Goal: Information Seeking & Learning: Learn about a topic

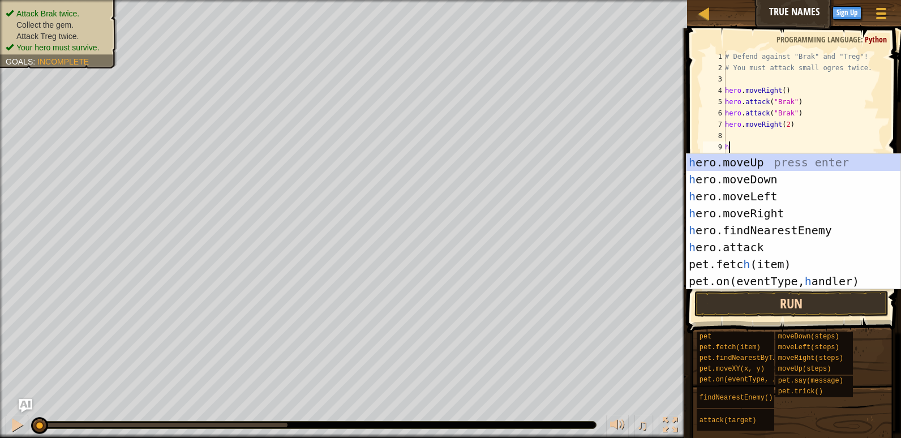
scroll to position [5, 0]
click at [775, 297] on button "Run" at bounding box center [792, 304] width 194 height 26
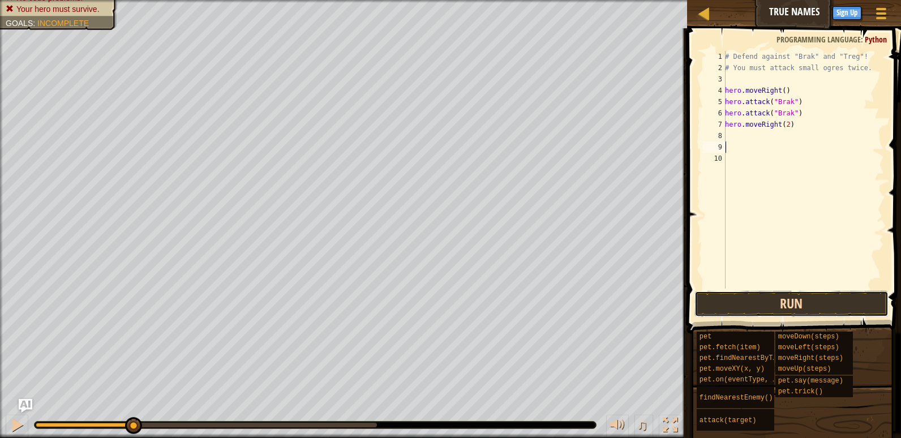
click at [768, 301] on button "Run" at bounding box center [792, 304] width 194 height 26
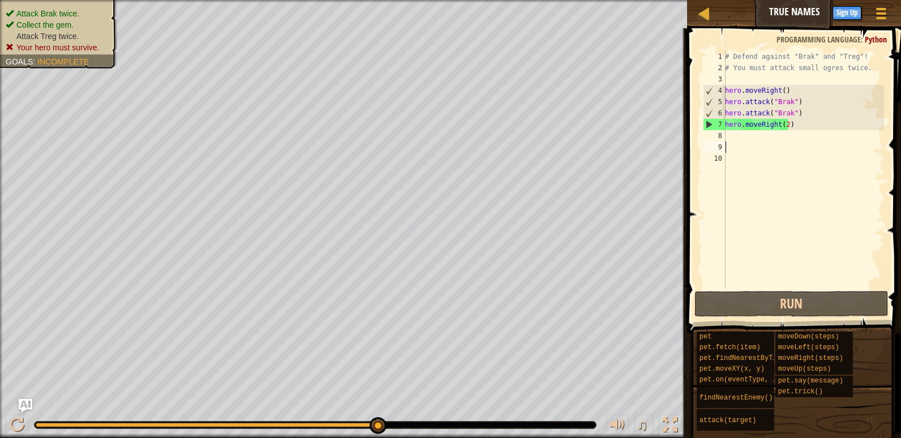
click at [769, 147] on div "# Defend against "Brak" and "Treg"! # You must attack small ogres twice. hero .…" at bounding box center [803, 181] width 161 height 260
click at [765, 134] on div "# Defend against "Brak" and "Treg"! # You must attack small ogres twice. hero .…" at bounding box center [803, 181] width 161 height 260
type textarea "j"
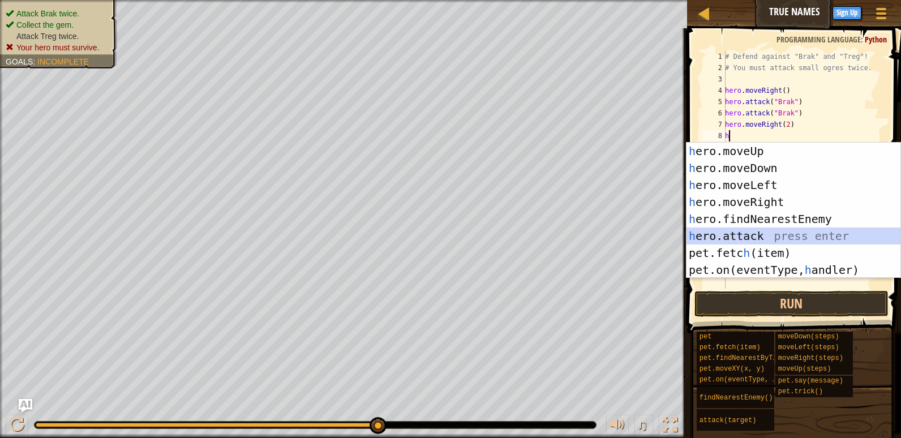
click at [780, 238] on div "h ero.moveUp press enter h ero.moveDown press enter h ero.moveLeft press enter …" at bounding box center [794, 228] width 214 height 170
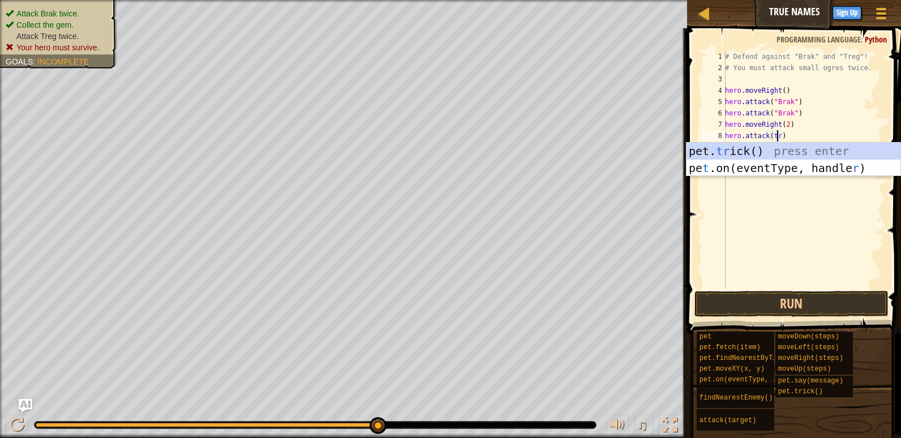
scroll to position [5, 5]
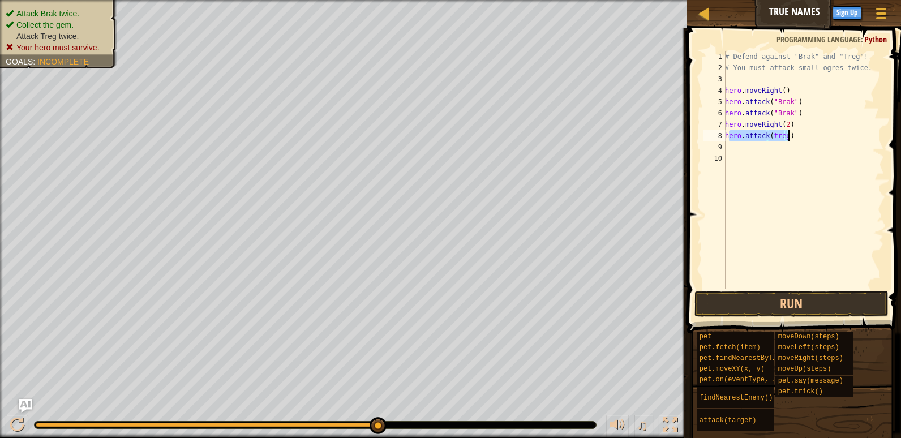
drag, startPoint x: 727, startPoint y: 135, endPoint x: 804, endPoint y: 136, distance: 76.4
click at [804, 136] on div "# Defend against "Brak" and "Treg"! # You must attack small ogres twice. hero .…" at bounding box center [803, 181] width 161 height 260
type textarea "hero.attack(treg)"
click at [804, 136] on div "# Defend against "Brak" and "Treg"! # You must attack small ogres twice. hero .…" at bounding box center [803, 170] width 161 height 238
click at [788, 144] on div "# Defend against "Brak" and "Treg"! # You must attack small ogres twice. hero .…" at bounding box center [803, 181] width 161 height 260
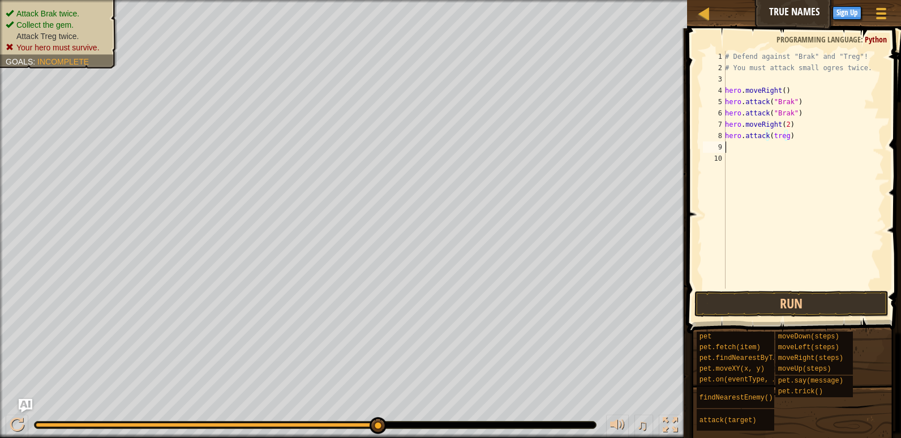
scroll to position [5, 0]
paste textarea "[GEOGRAPHIC_DATA], [GEOGRAPHIC_DATA]"
type textarea "S"
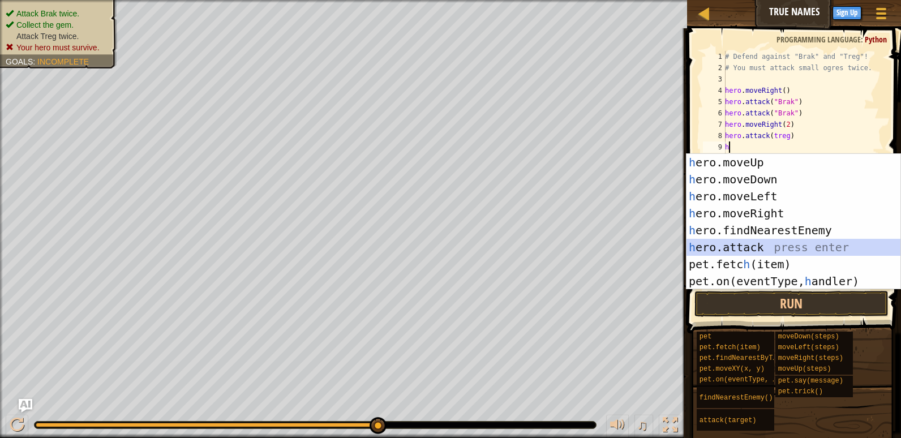
click at [833, 242] on div "h ero.moveUp press enter h ero.moveDown press enter h ero.moveLeft press enter …" at bounding box center [794, 239] width 214 height 170
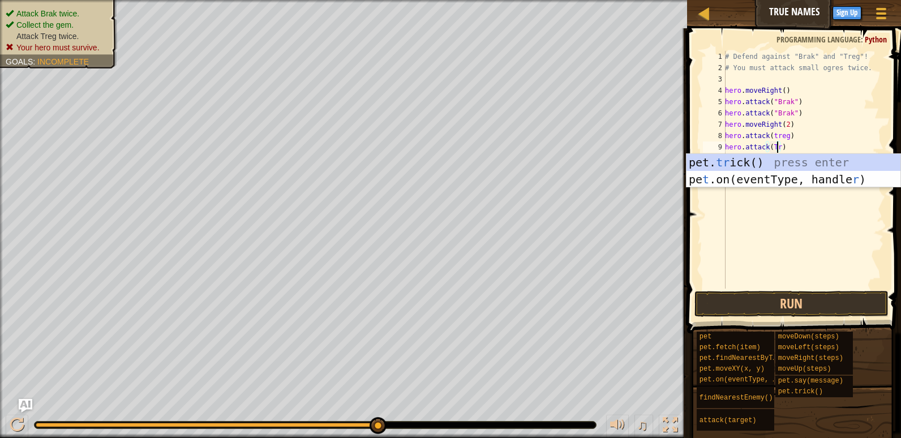
scroll to position [5, 5]
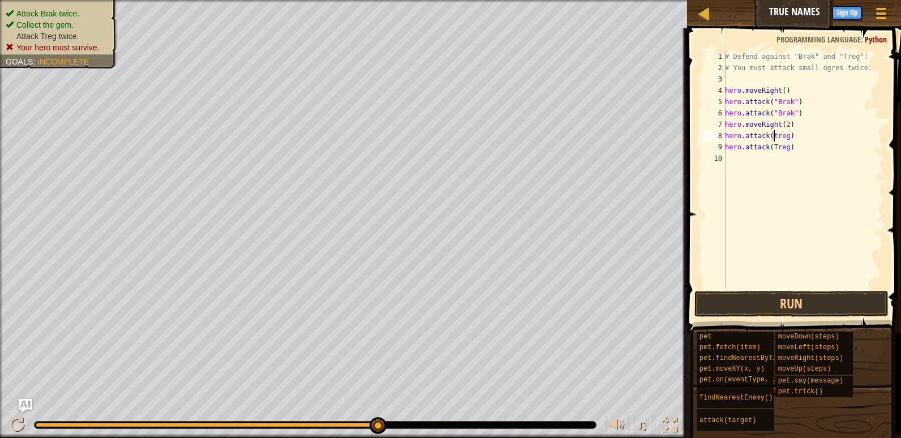
click at [774, 138] on div "# Defend against "Brak" and "Treg"! # You must attack small ogres twice. hero .…" at bounding box center [803, 181] width 161 height 260
type textarea "hero.attack(Treg)"
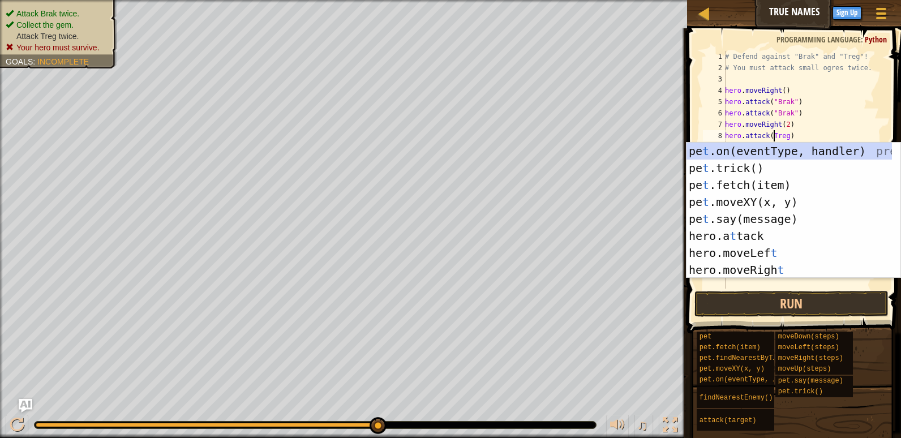
click at [839, 288] on div "# Defend against "Brak" and "Treg"! # You must attack small ogres twice. hero .…" at bounding box center [803, 181] width 161 height 260
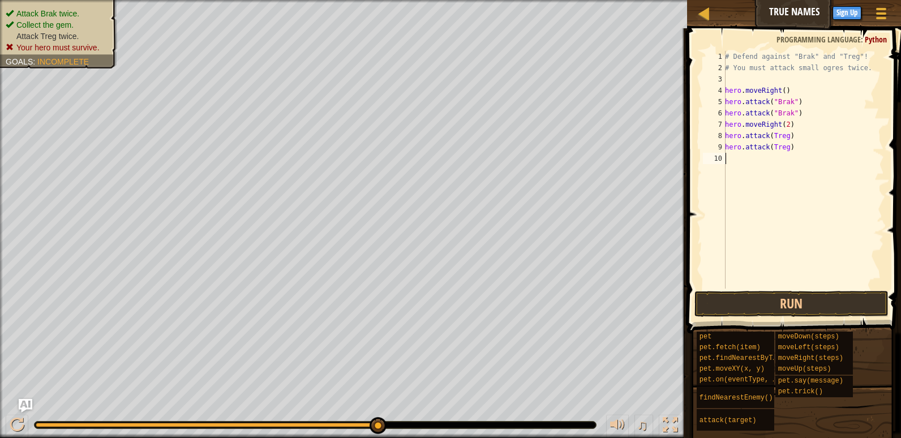
scroll to position [5, 0]
click at [837, 295] on button "Run" at bounding box center [792, 304] width 194 height 26
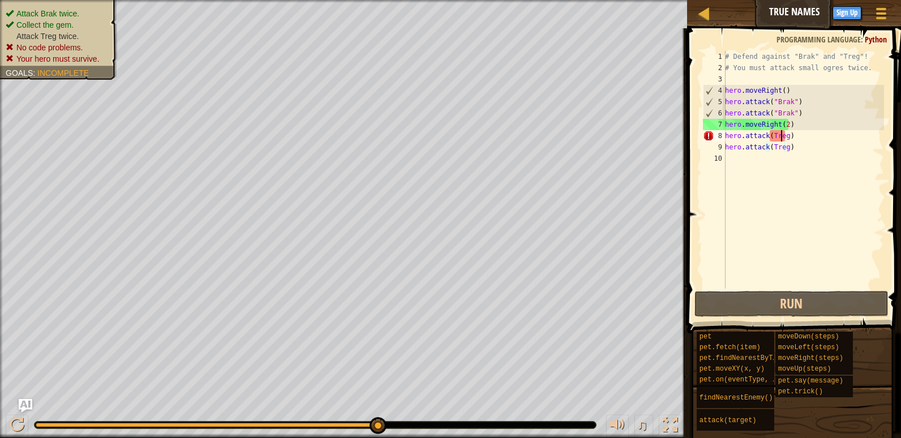
click at [781, 137] on div "# Defend against "Brak" and "Treg"! # You must attack small ogres twice. hero .…" at bounding box center [803, 181] width 161 height 260
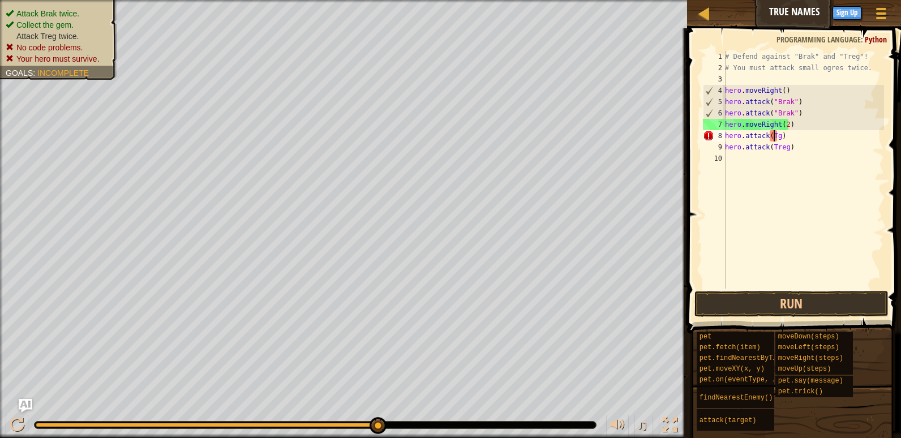
type textarea "hero.attack(g)"
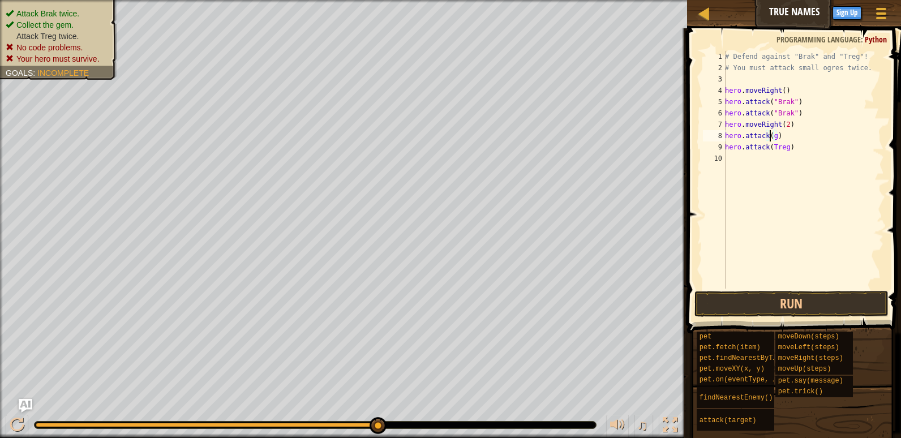
click at [798, 166] on div "# Defend against "Brak" and "Treg"! # You must attack small ogres twice. hero .…" at bounding box center [803, 181] width 161 height 260
click at [774, 137] on div "# Defend against "Brak" and "Treg"! # You must attack small ogres twice. hero .…" at bounding box center [803, 181] width 161 height 260
click at [770, 146] on div "# Defend against "Brak" and "Treg"! # You must attack small ogres twice. hero .…" at bounding box center [803, 181] width 161 height 260
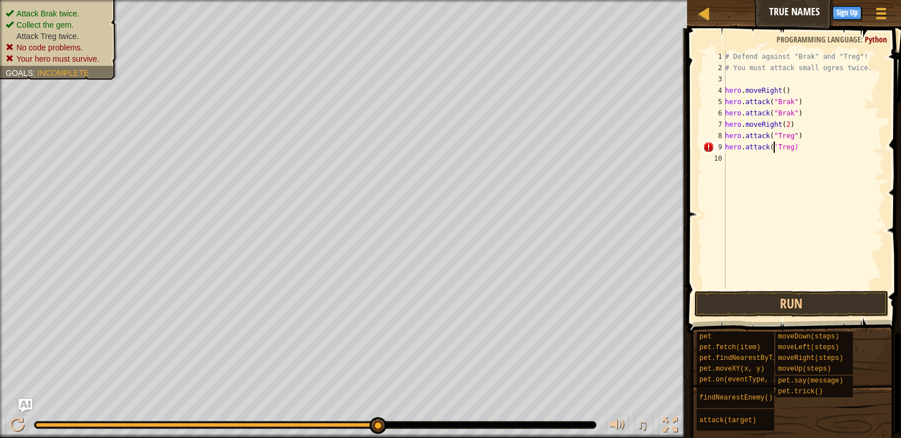
click at [789, 148] on div "# Defend against "Brak" and "Treg"! # You must attack small ogres twice. hero .…" at bounding box center [803, 181] width 161 height 260
type textarea "hero.attack('Treg")"
click at [837, 303] on button "Run" at bounding box center [792, 304] width 194 height 26
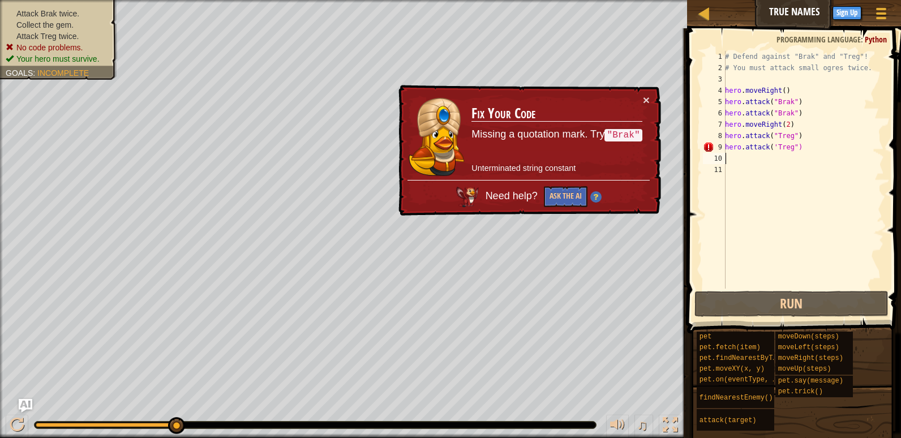
click at [773, 149] on div "# Defend against "Brak" and "Treg"! # You must attack small ogres twice. hero .…" at bounding box center [803, 181] width 161 height 260
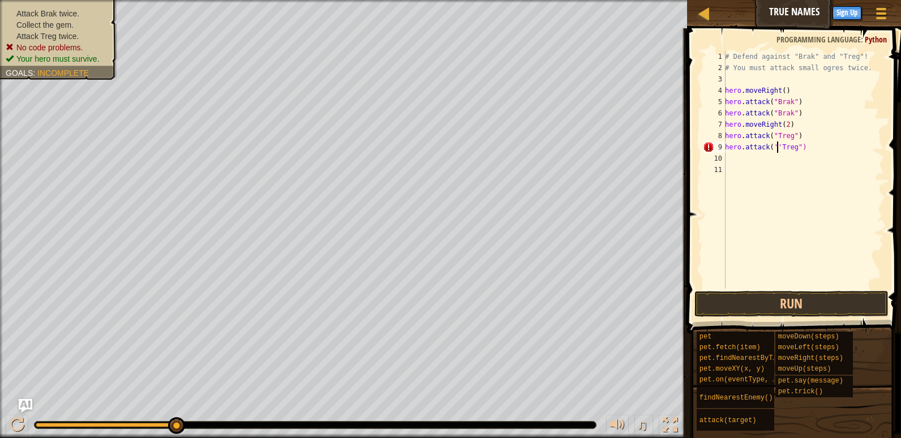
scroll to position [5, 5]
type textarea "hero.attack("Treg")"
click at [749, 314] on button "Run" at bounding box center [792, 304] width 194 height 26
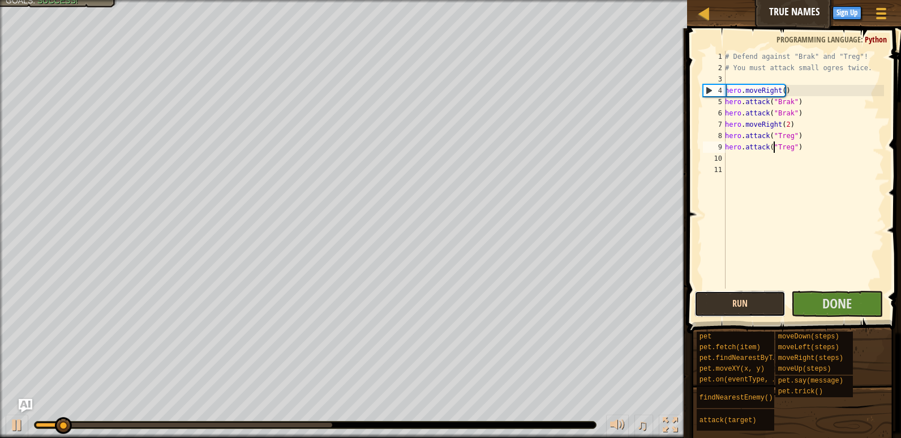
click at [749, 314] on button "Run" at bounding box center [741, 304] width 92 height 26
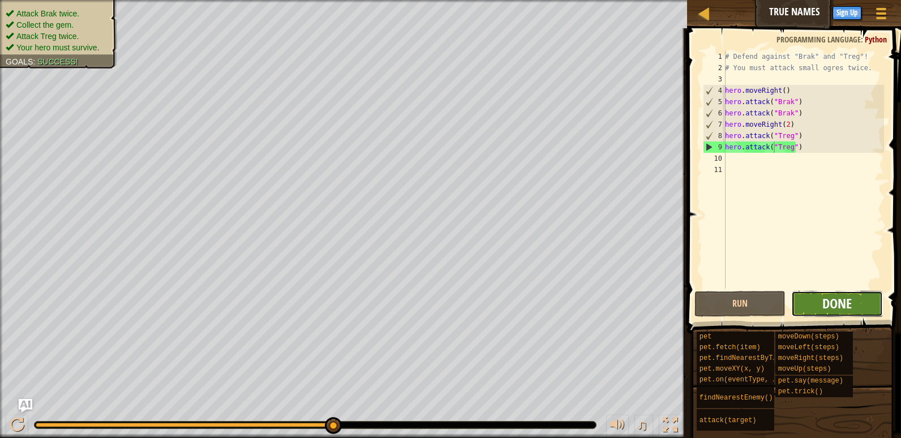
click at [843, 298] on span "Done" at bounding box center [836, 303] width 29 height 18
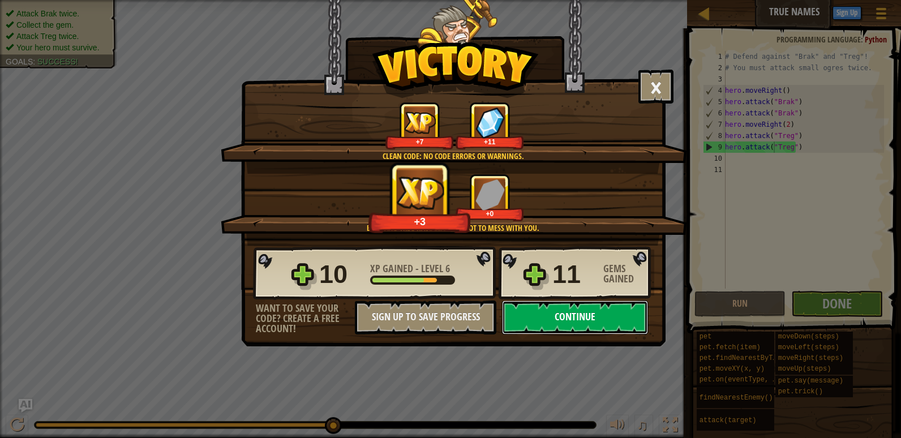
click at [616, 307] on button "Continue" at bounding box center [575, 318] width 146 height 34
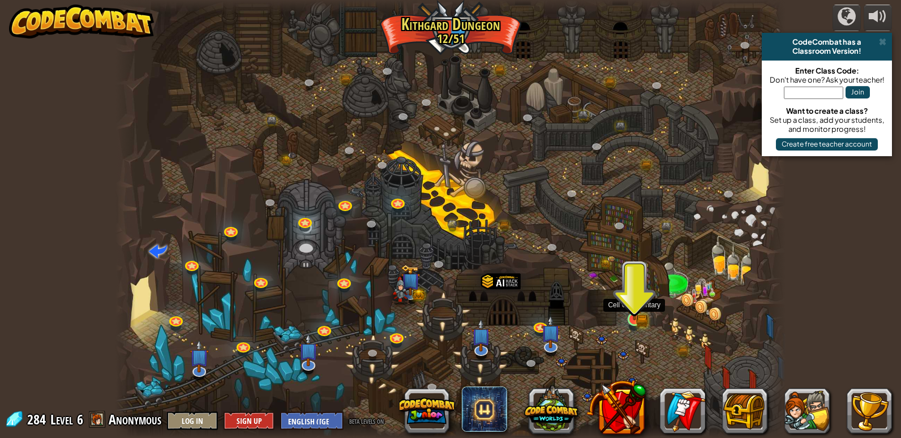
click at [631, 316] on img at bounding box center [634, 301] width 17 height 37
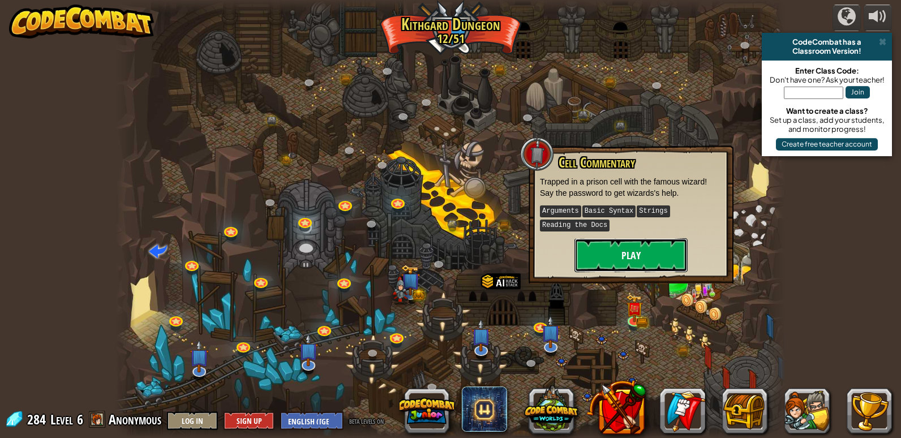
click at [645, 258] on button "Play" at bounding box center [631, 255] width 113 height 34
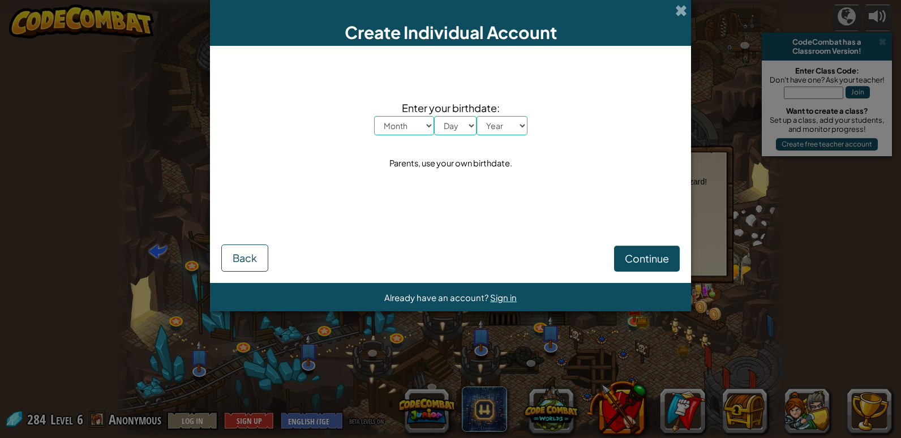
click at [414, 134] on select "Month January February March April May June July August September October Novem…" at bounding box center [404, 125] width 60 height 19
select select "2"
click at [374, 116] on select "Month January February March April May June July August September October Novem…" at bounding box center [404, 125] width 60 height 19
click at [455, 140] on div "Enter your birthdate: Month January February March April May June July August S…" at bounding box center [450, 135] width 458 height 156
click at [457, 134] on select "Day 1 2 3 4 5 6 7 8 9 10 11 12 13 14 15 16 17 18 19 20 21 22 23 24 25 26 27 28 …" at bounding box center [455, 125] width 42 height 19
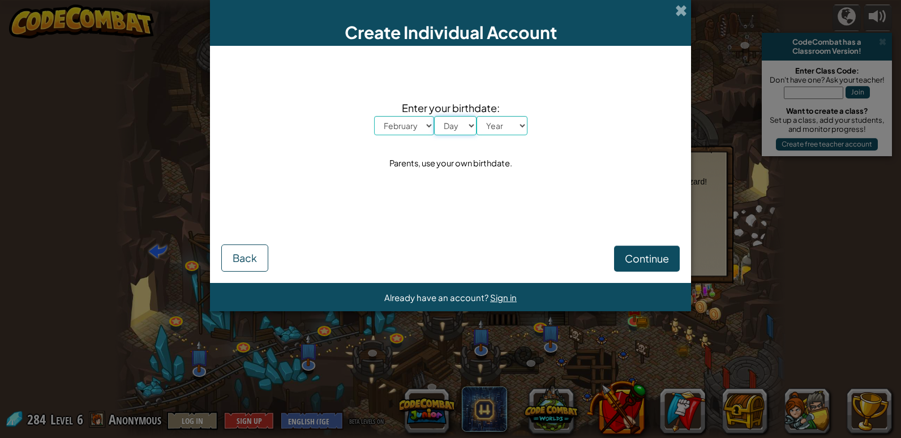
select select "8"
click at [434, 116] on select "Day 1 2 3 4 5 6 7 8 9 10 11 12 13 14 15 16 17 18 19 20 21 22 23 24 25 26 27 28 …" at bounding box center [455, 125] width 42 height 19
click at [520, 129] on select "Year [DATE] 2024 2023 2022 2021 2020 2019 2018 2017 2016 2015 2014 2013 2012 20…" at bounding box center [502, 125] width 51 height 19
select select "1983"
click at [477, 116] on select "Year [DATE] 2024 2023 2022 2021 2020 2019 2018 2017 2016 2015 2014 2013 2012 20…" at bounding box center [502, 125] width 51 height 19
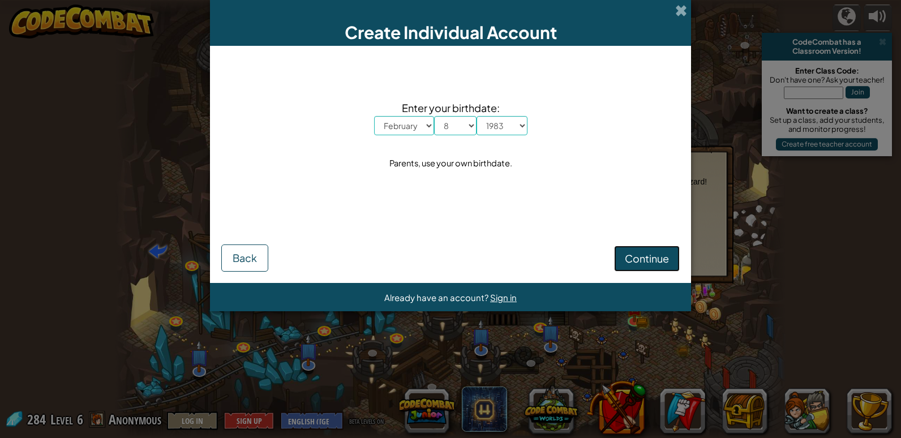
click at [636, 252] on span "Continue" at bounding box center [647, 258] width 44 height 13
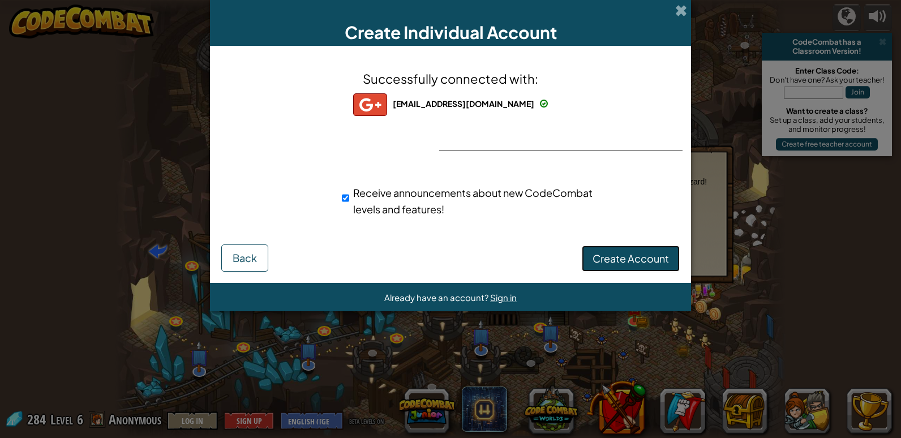
click at [624, 253] on span "Create Account" at bounding box center [631, 258] width 76 height 13
click at [631, 257] on button "Create Account" at bounding box center [631, 259] width 98 height 26
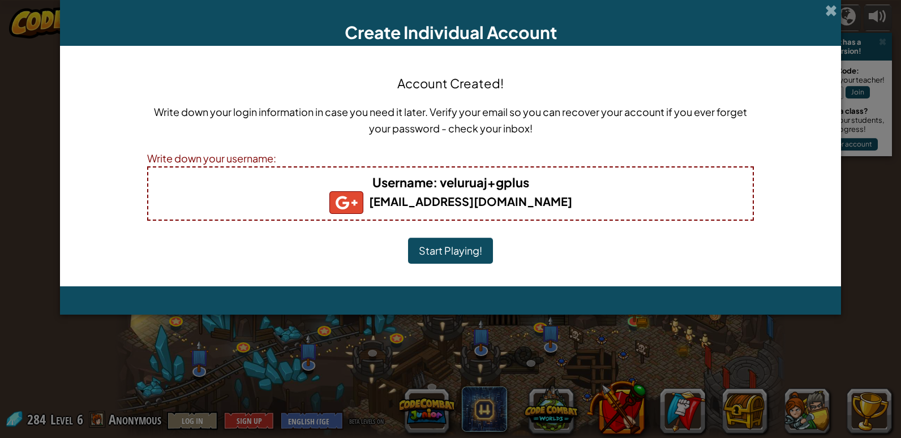
click at [457, 202] on b "[EMAIL_ADDRESS][DOMAIN_NAME]" at bounding box center [450, 201] width 243 height 14
click at [447, 248] on button "Start Playing!" at bounding box center [450, 251] width 85 height 26
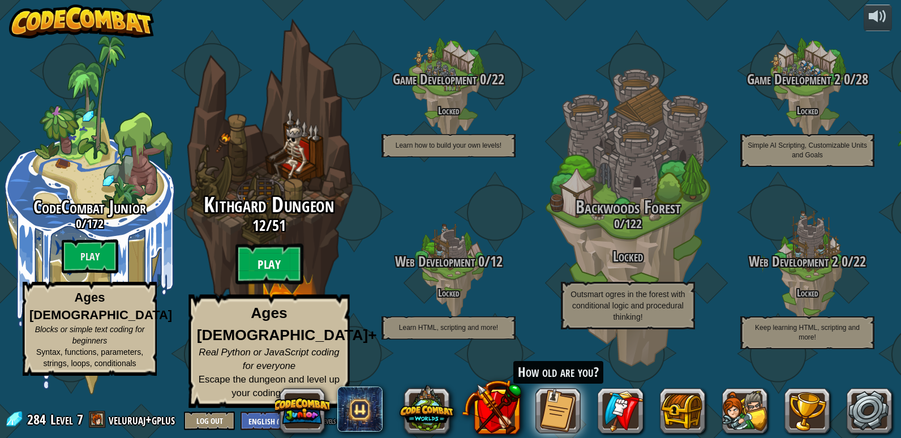
click at [293, 285] on btn "Play" at bounding box center [269, 264] width 68 height 41
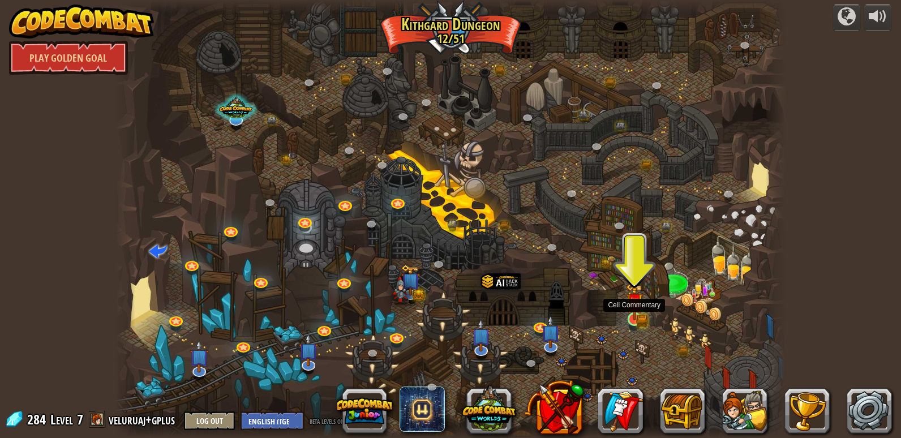
click at [636, 319] on img at bounding box center [634, 301] width 17 height 37
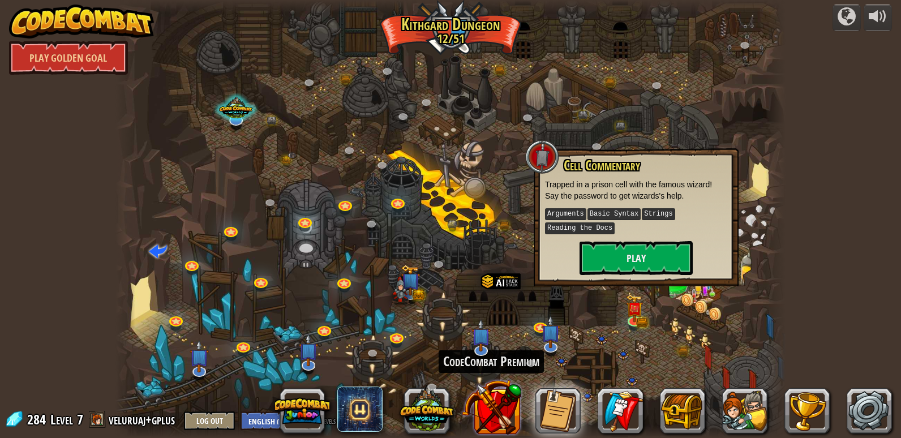
click at [497, 410] on button at bounding box center [491, 407] width 59 height 59
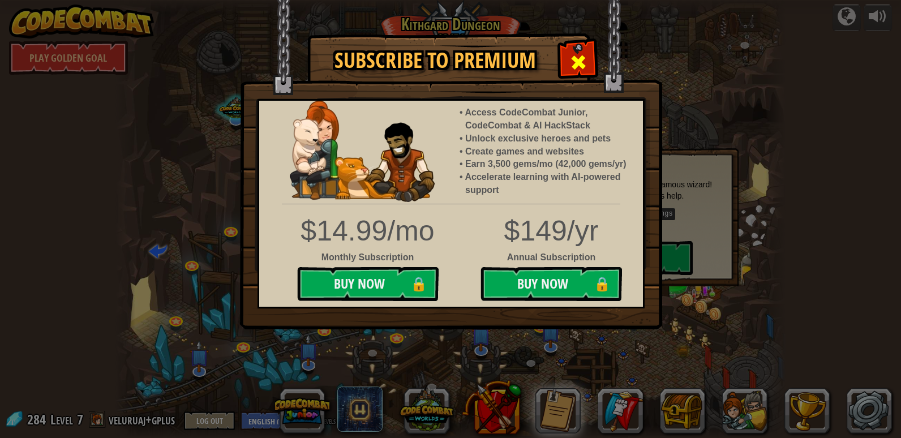
click at [586, 64] on span at bounding box center [578, 62] width 18 height 18
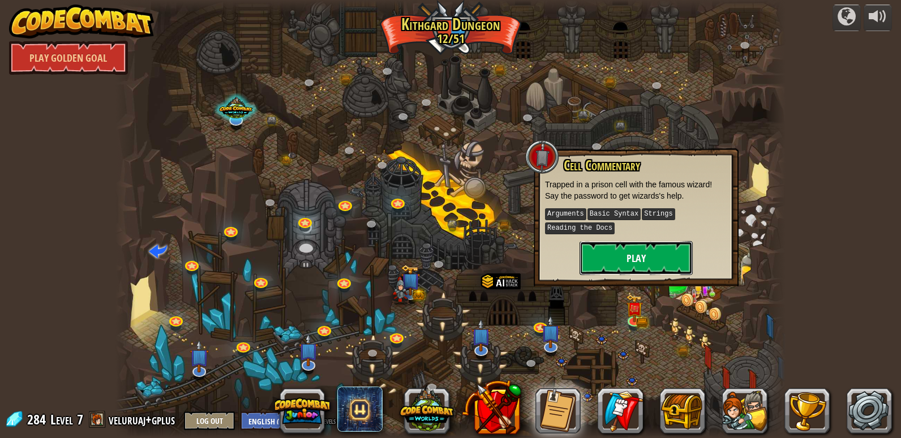
click at [639, 254] on button "Play" at bounding box center [636, 258] width 113 height 34
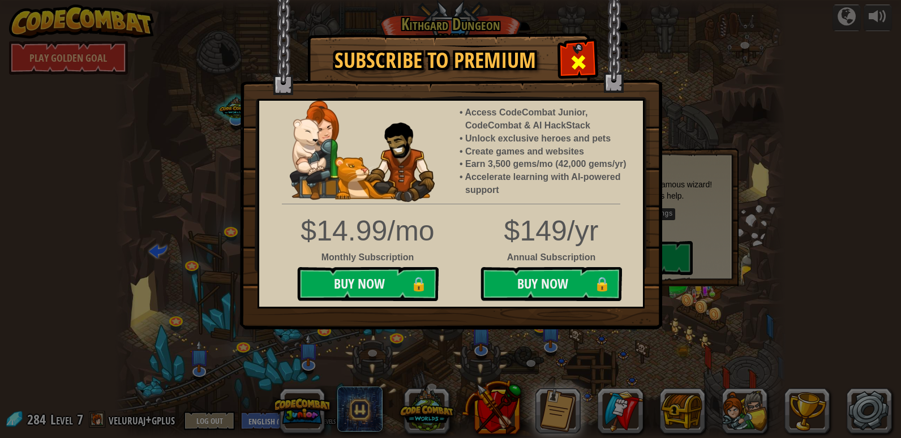
click at [584, 55] on span at bounding box center [578, 62] width 18 height 18
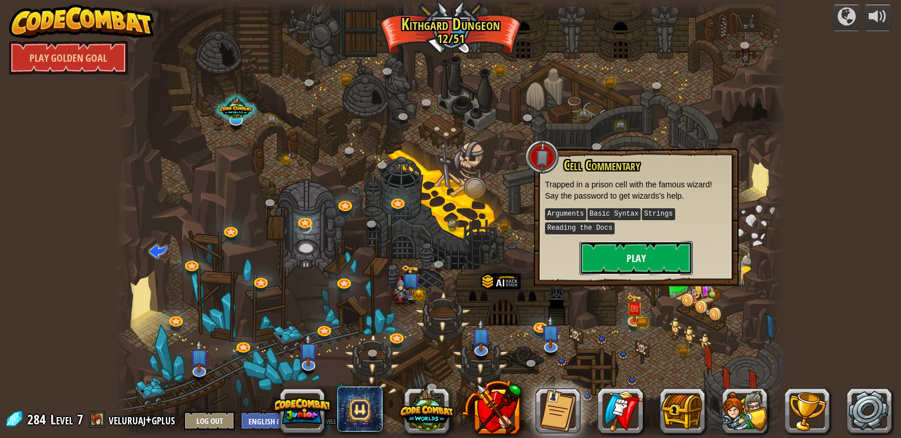
click at [634, 250] on button "Play" at bounding box center [636, 258] width 113 height 34
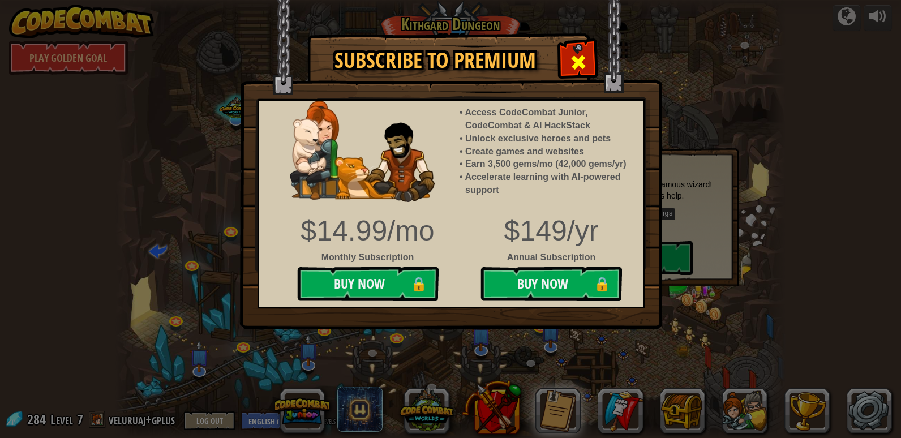
click at [564, 63] on div at bounding box center [578, 61] width 36 height 36
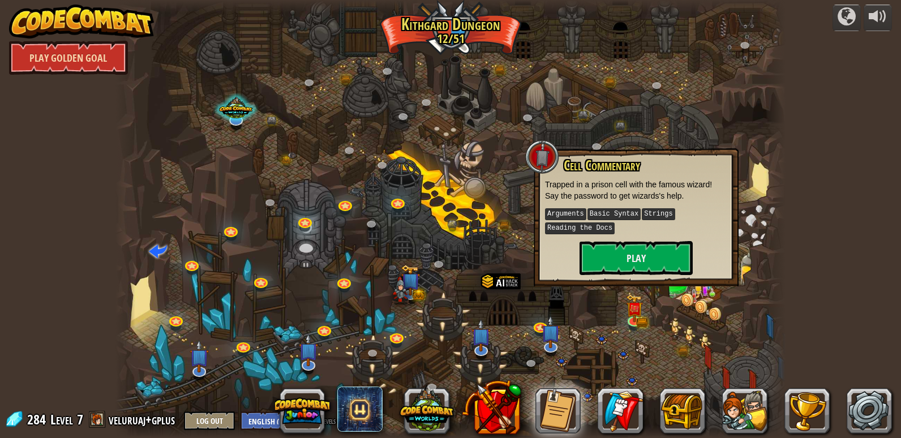
click at [96, 61] on link "Play Golden Goal" at bounding box center [68, 58] width 119 height 34
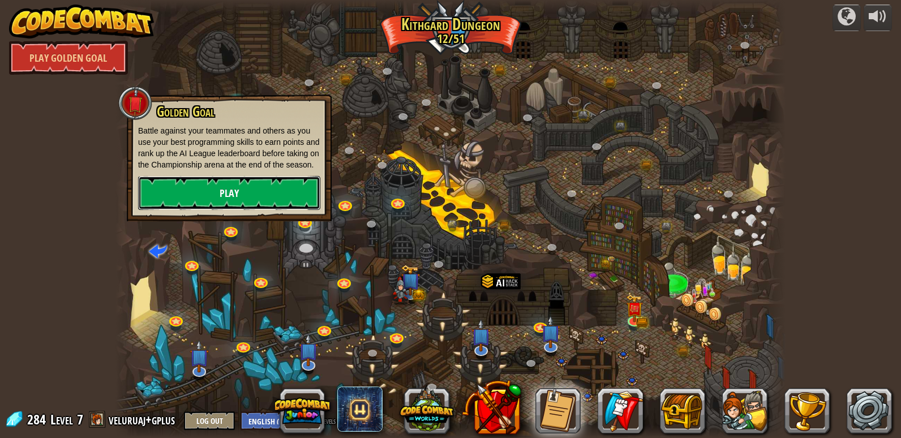
click at [241, 181] on link "Play" at bounding box center [229, 193] width 182 height 34
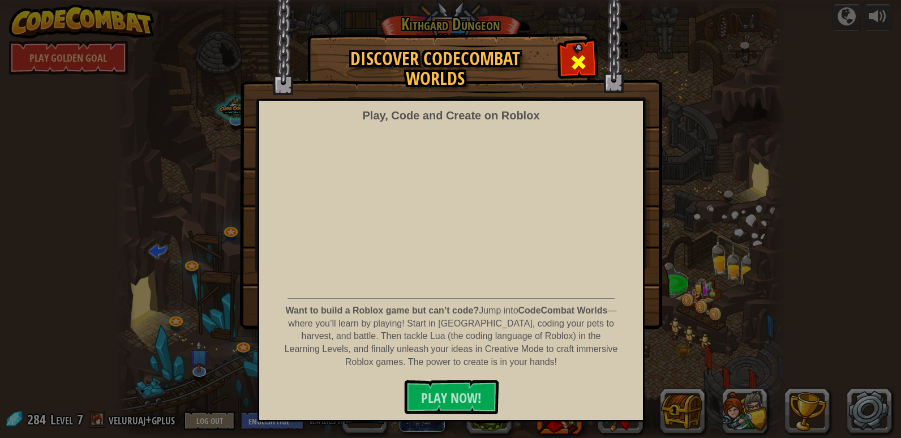
click at [577, 69] on span at bounding box center [578, 62] width 18 height 18
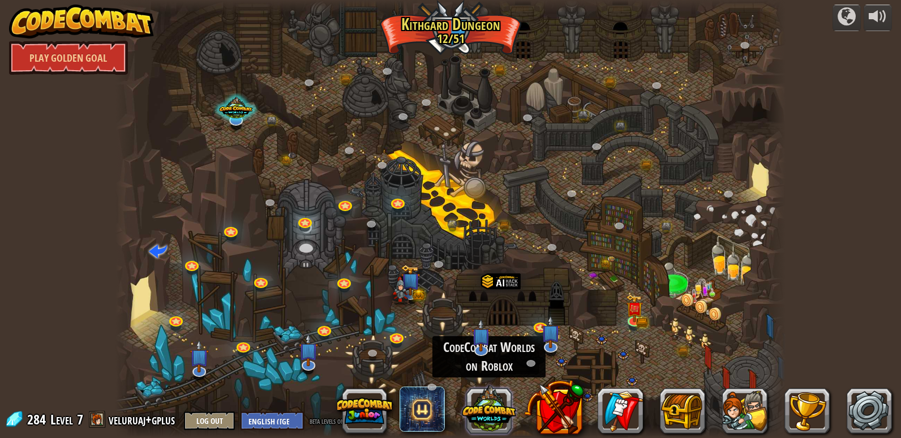
click at [496, 409] on button at bounding box center [489, 409] width 54 height 54
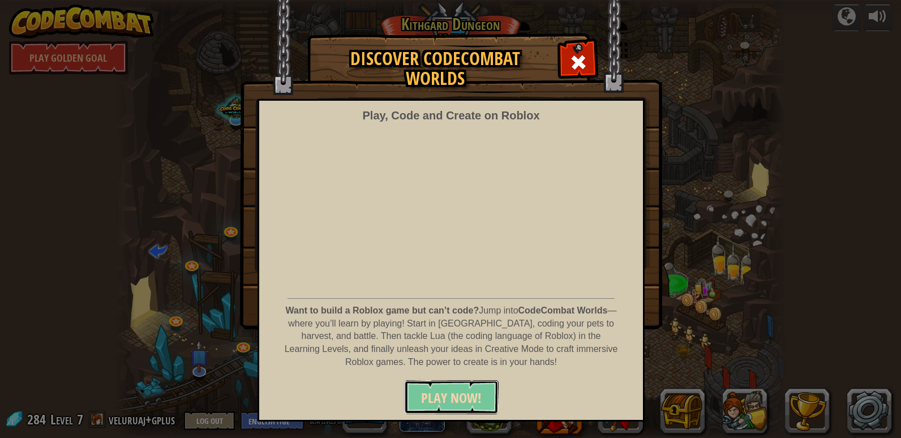
click at [477, 389] on span "PLAY NOW!" at bounding box center [451, 398] width 61 height 18
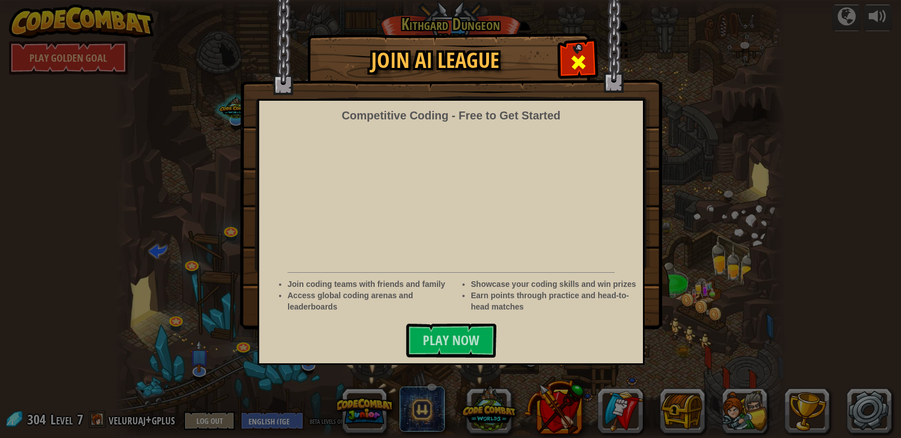
click at [577, 53] on span at bounding box center [578, 62] width 18 height 18
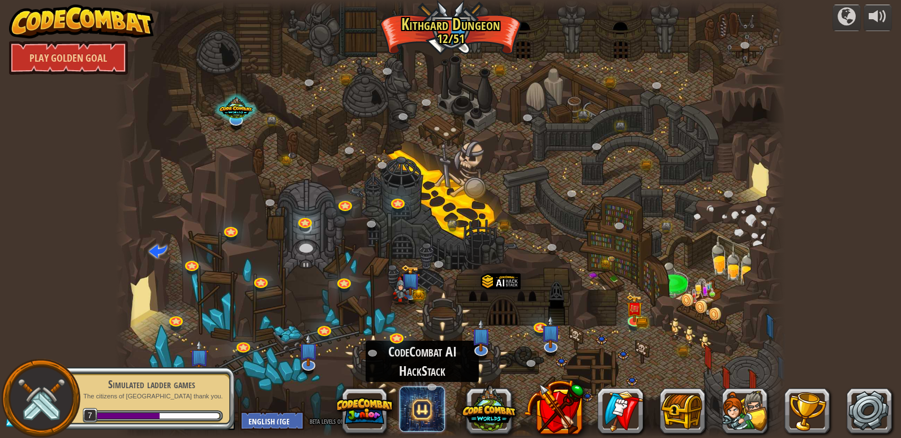
click at [418, 423] on span at bounding box center [422, 409] width 45 height 45
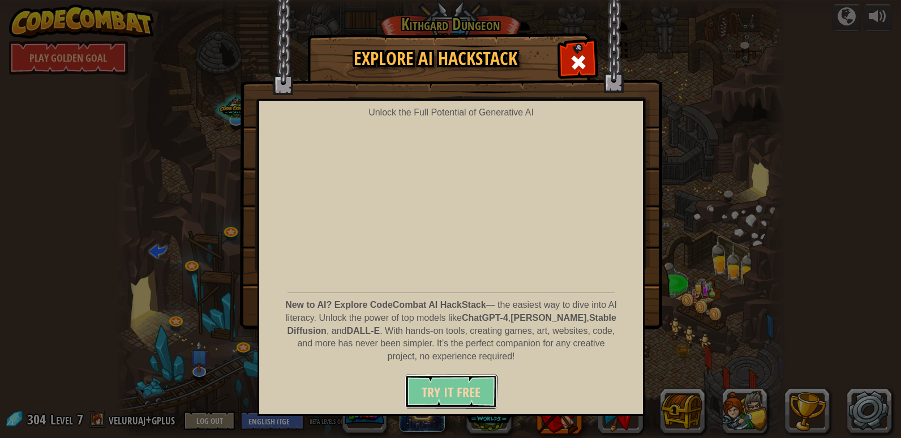
click at [476, 392] on span "Try It Free" at bounding box center [451, 392] width 59 height 18
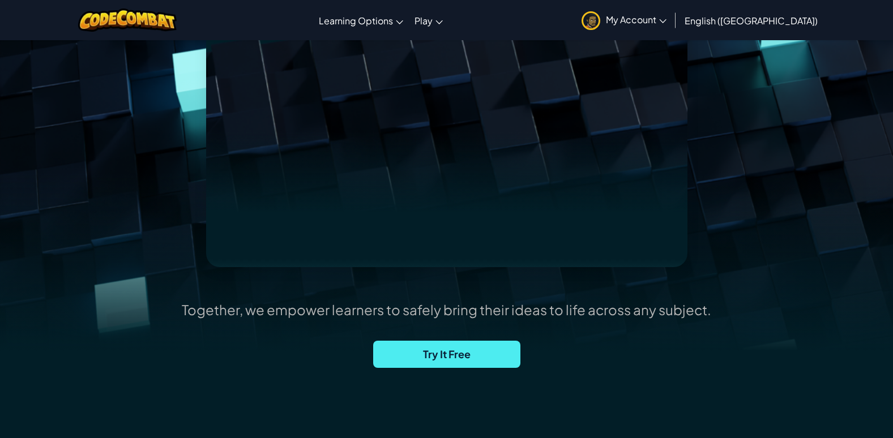
scroll to position [166, 0]
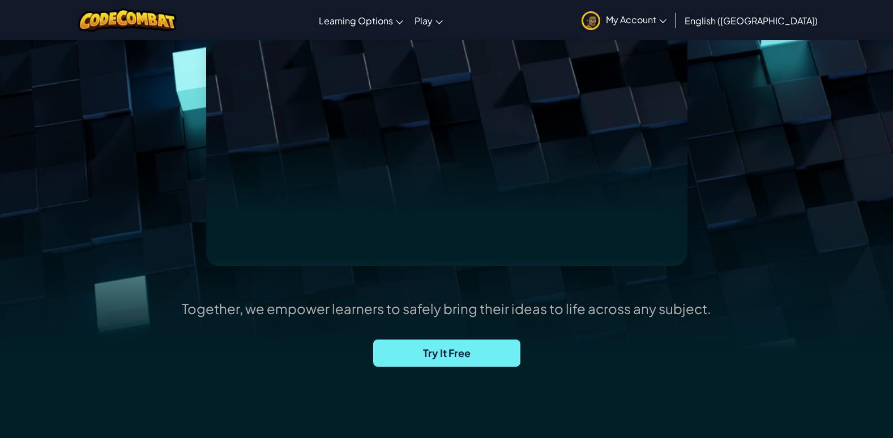
click at [470, 348] on span "Try It Free" at bounding box center [446, 353] width 147 height 27
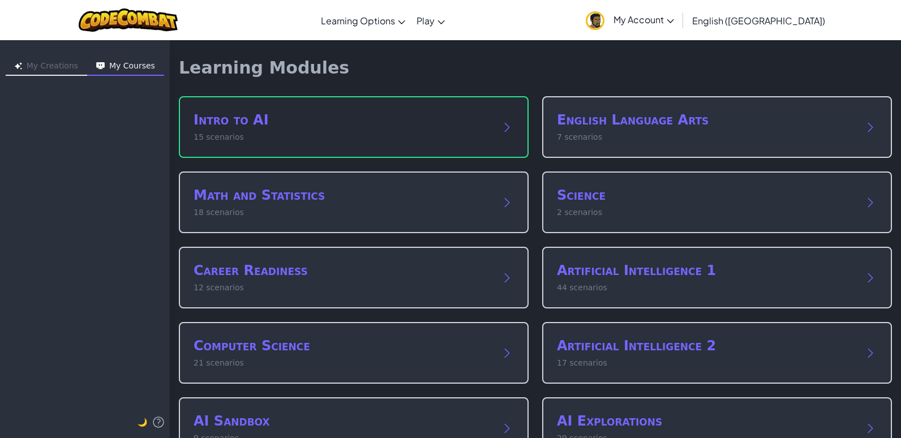
click at [499, 114] on div "Intro to AI 15 scenarios" at bounding box center [354, 127] width 350 height 62
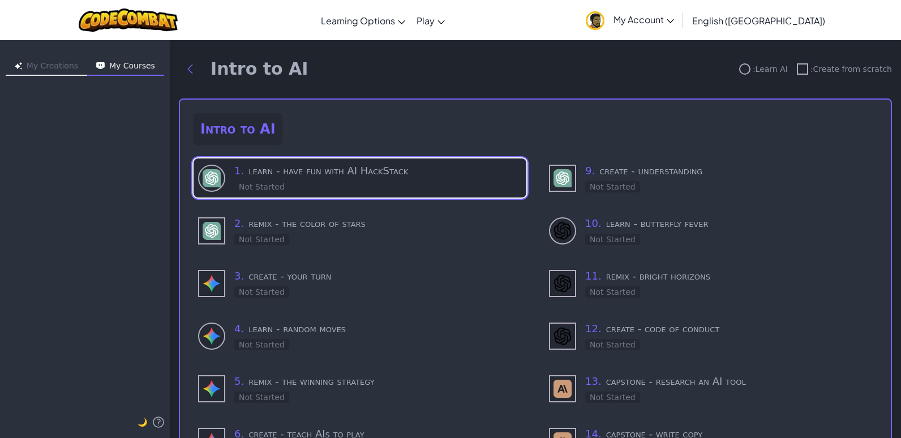
click at [432, 179] on div "1 . learn - have fun with AI HackStack Not Started" at bounding box center [378, 178] width 288 height 30
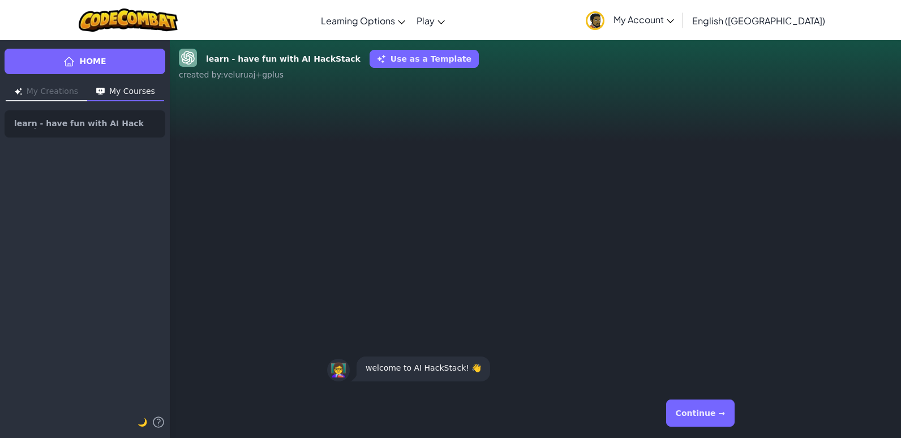
click at [702, 422] on button "Continue →" at bounding box center [700, 413] width 68 height 27
click at [695, 415] on button "Continue →" at bounding box center [700, 413] width 68 height 27
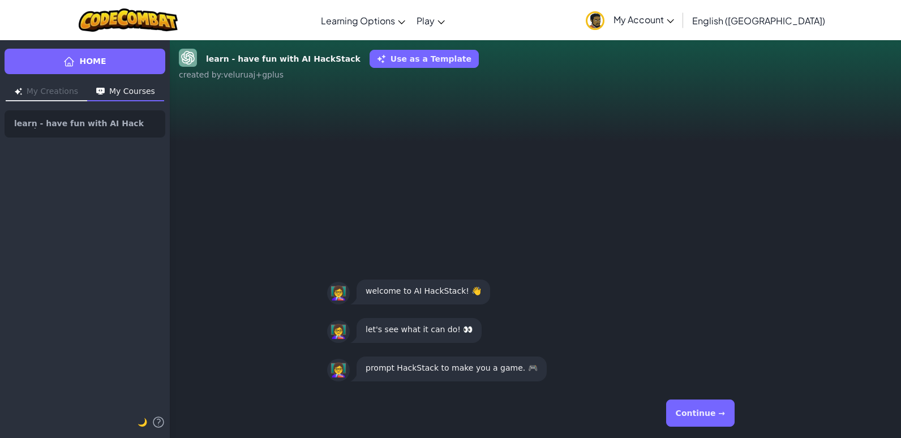
click at [698, 417] on button "Continue →" at bounding box center [700, 413] width 68 height 27
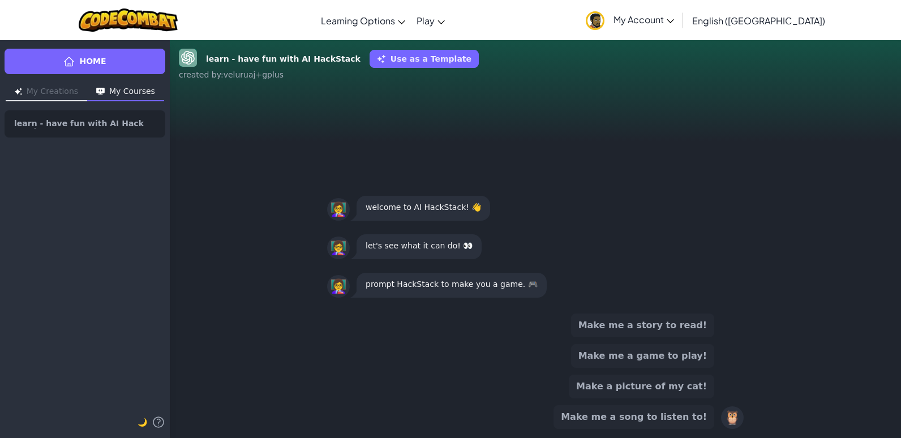
click at [693, 359] on button "Make me a game to play!" at bounding box center [642, 356] width 143 height 24
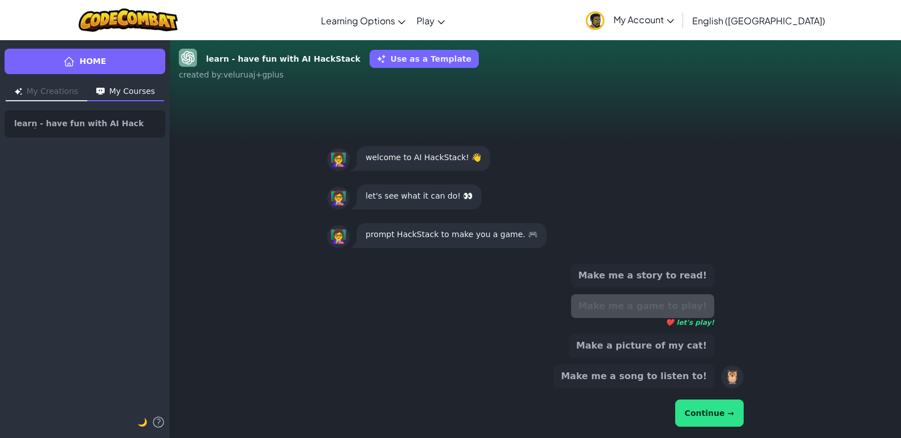
click at [715, 413] on button "Continue →" at bounding box center [709, 413] width 68 height 27
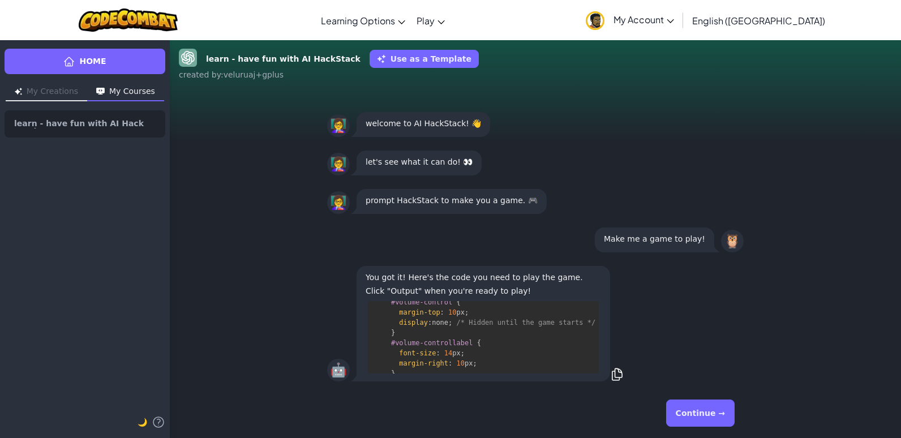
scroll to position [1190, 0]
